Goal: Task Accomplishment & Management: Complete application form

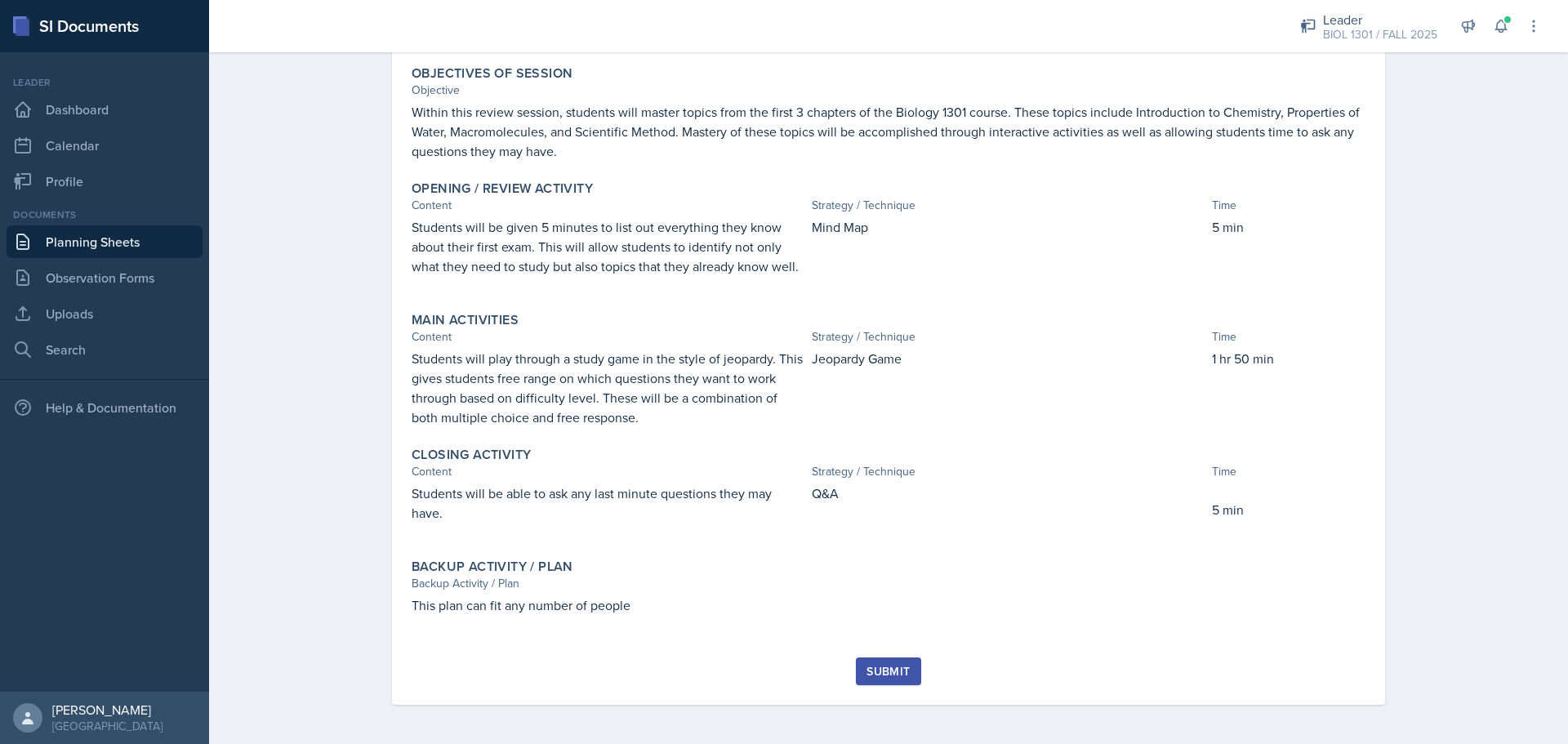
click at [866, 670] on div "Submit" at bounding box center [888, 671] width 44 height 13
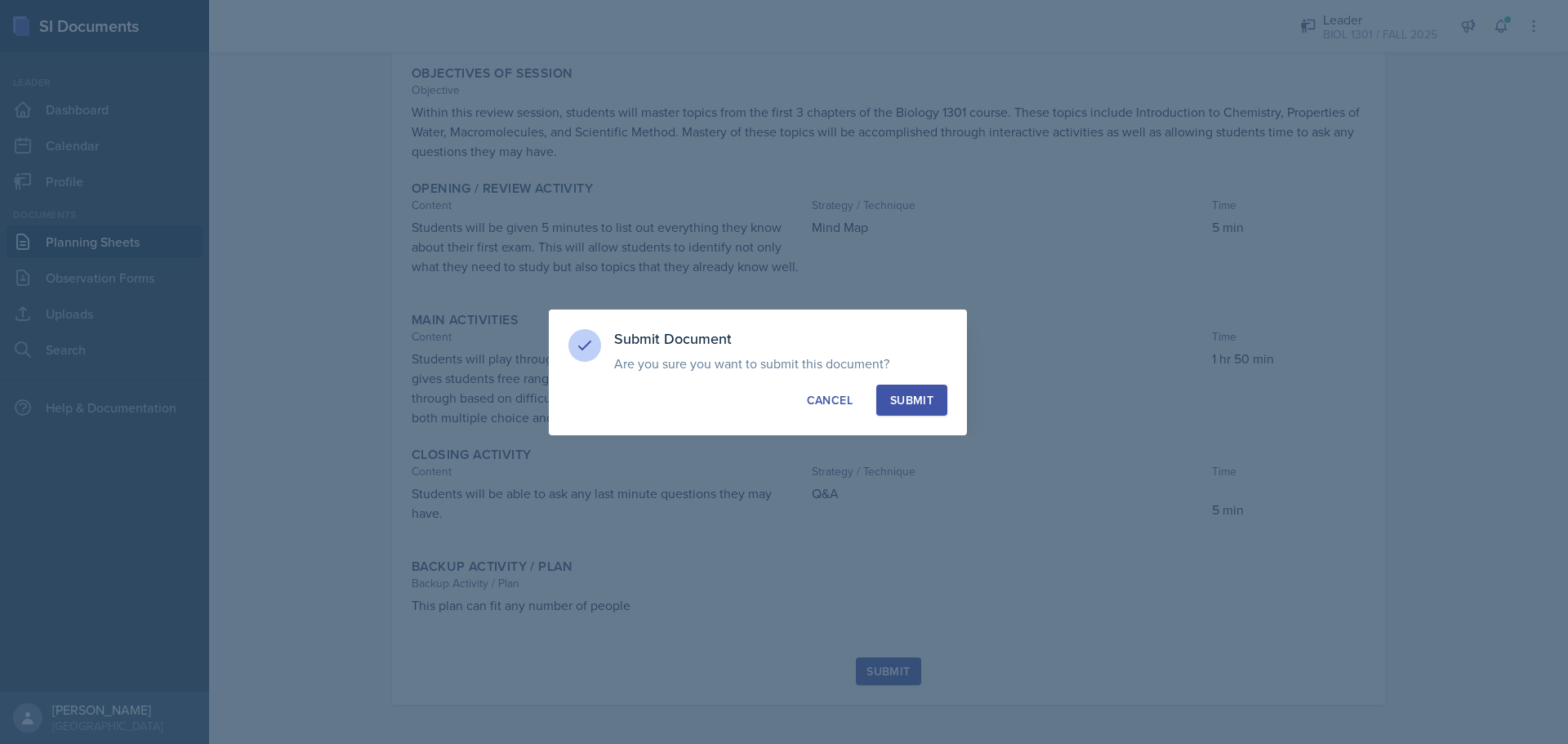
click at [914, 395] on div "Submit" at bounding box center [912, 400] width 44 height 17
